Goal: Transaction & Acquisition: Subscribe to service/newsletter

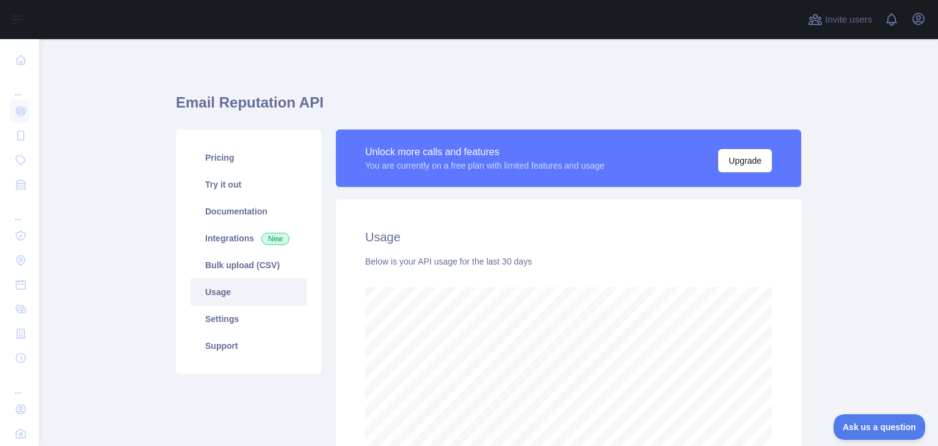
scroll to position [406, 889]
click at [215, 183] on link "Try it out" at bounding box center [248, 184] width 116 height 27
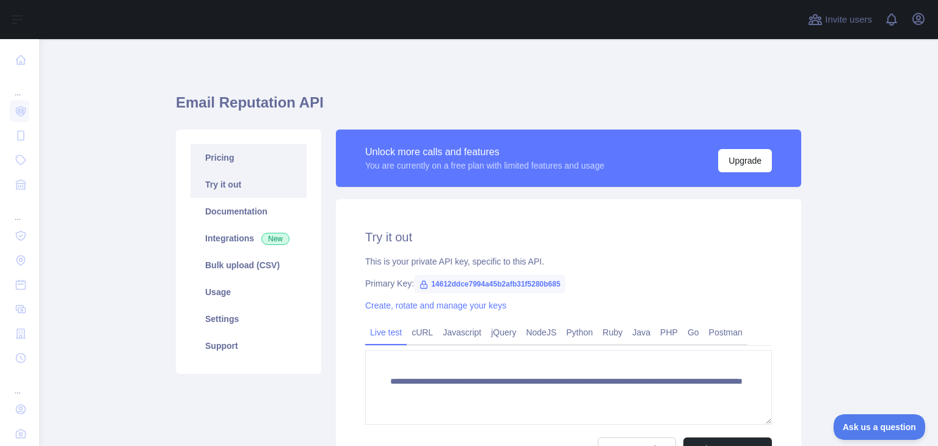
click at [212, 153] on link "Pricing" at bounding box center [248, 157] width 116 height 27
